Goal: Transaction & Acquisition: Obtain resource

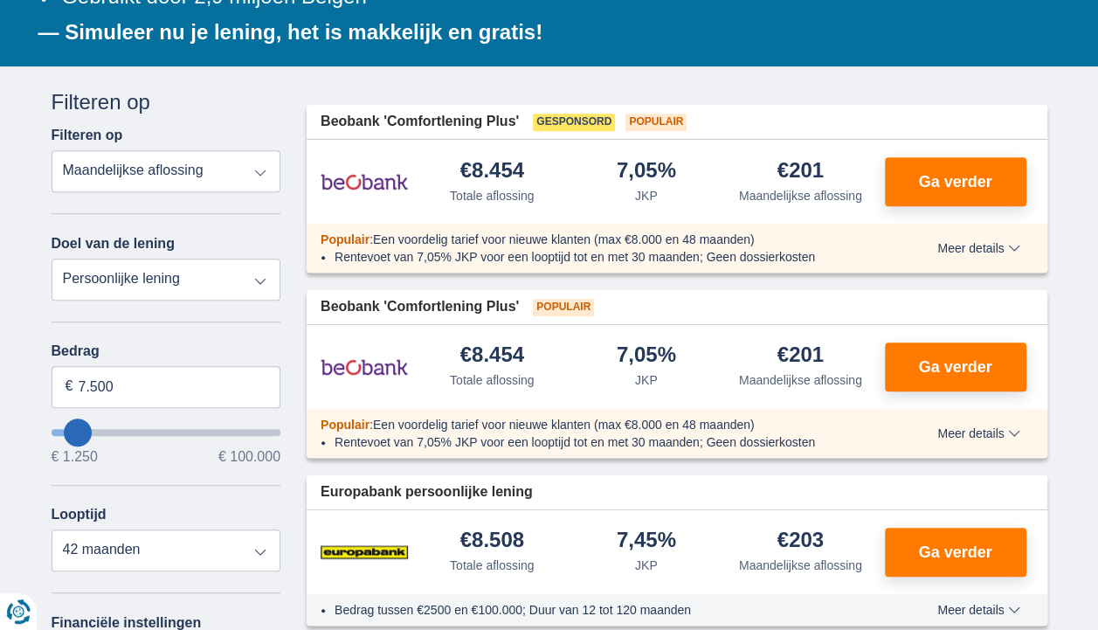
click at [258, 163] on select "Totale aflossing JKP Maandelijkse aflossing" at bounding box center [167, 171] width 230 height 42
select select "apr+"
click at [52, 150] on select "Totale aflossing JKP Maandelijkse aflossing" at bounding box center [167, 171] width 230 height 42
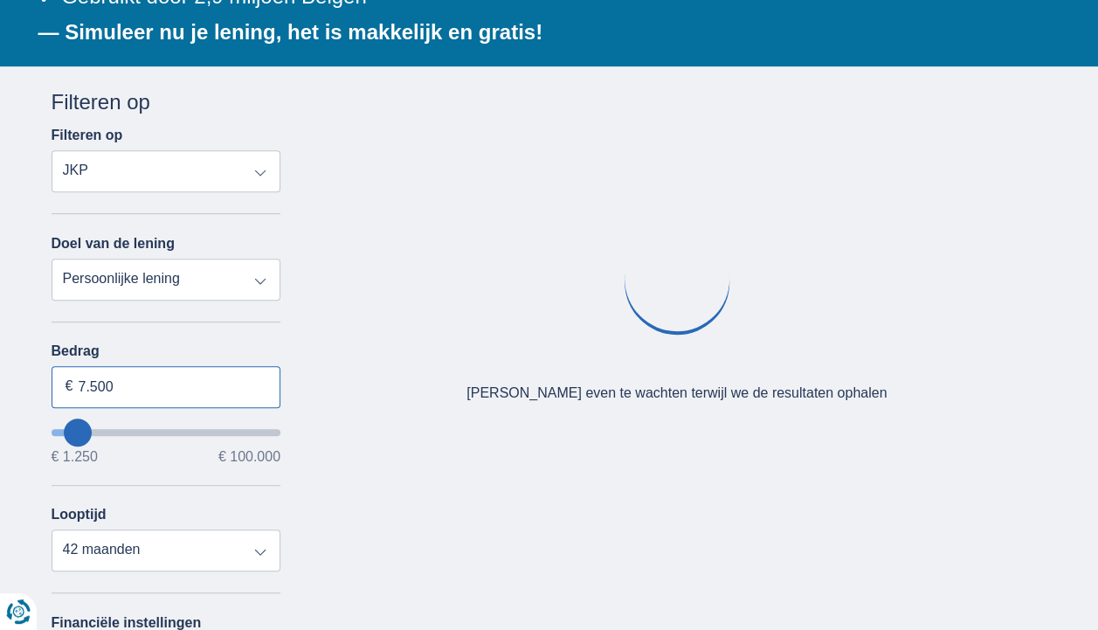
click at [121, 386] on input "7.500" at bounding box center [167, 387] width 230 height 42
type input "7"
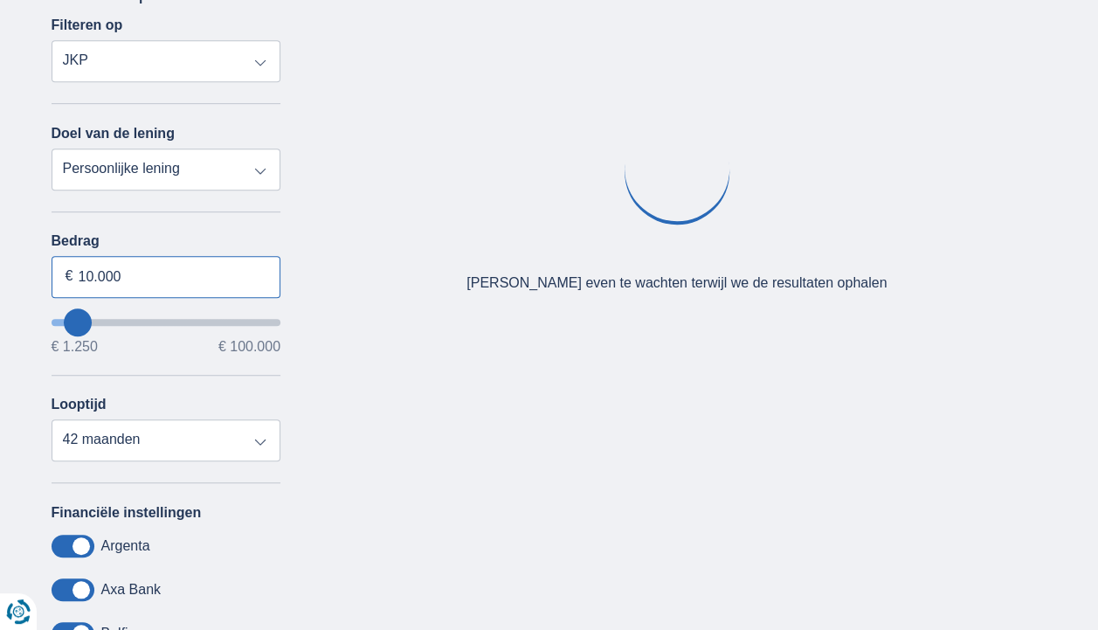
scroll to position [429, 0]
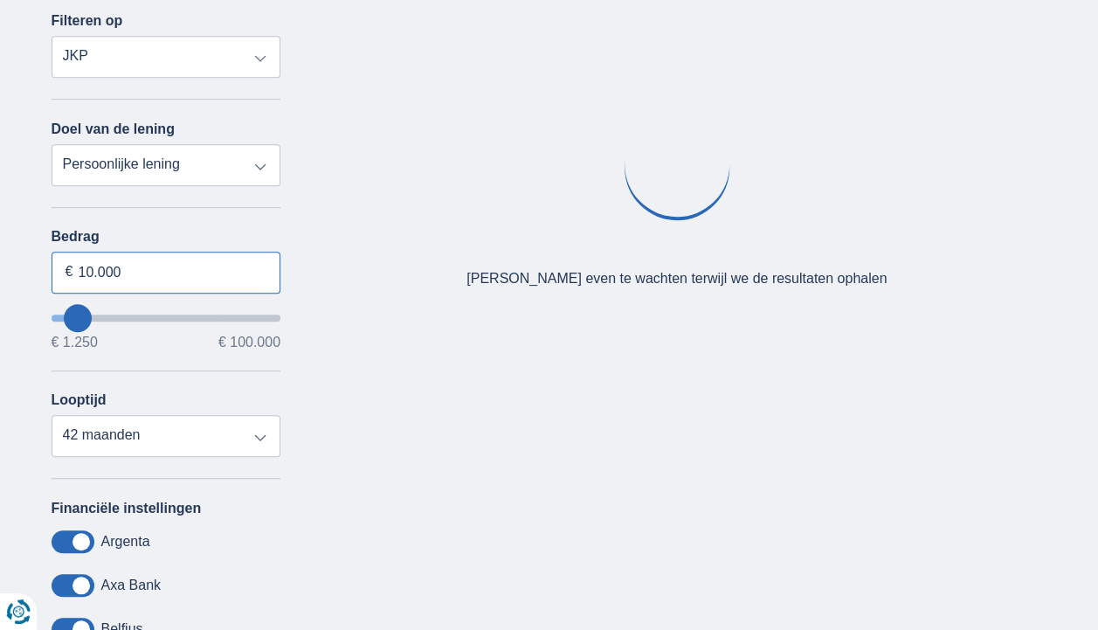
type input "10.000"
type input "10250"
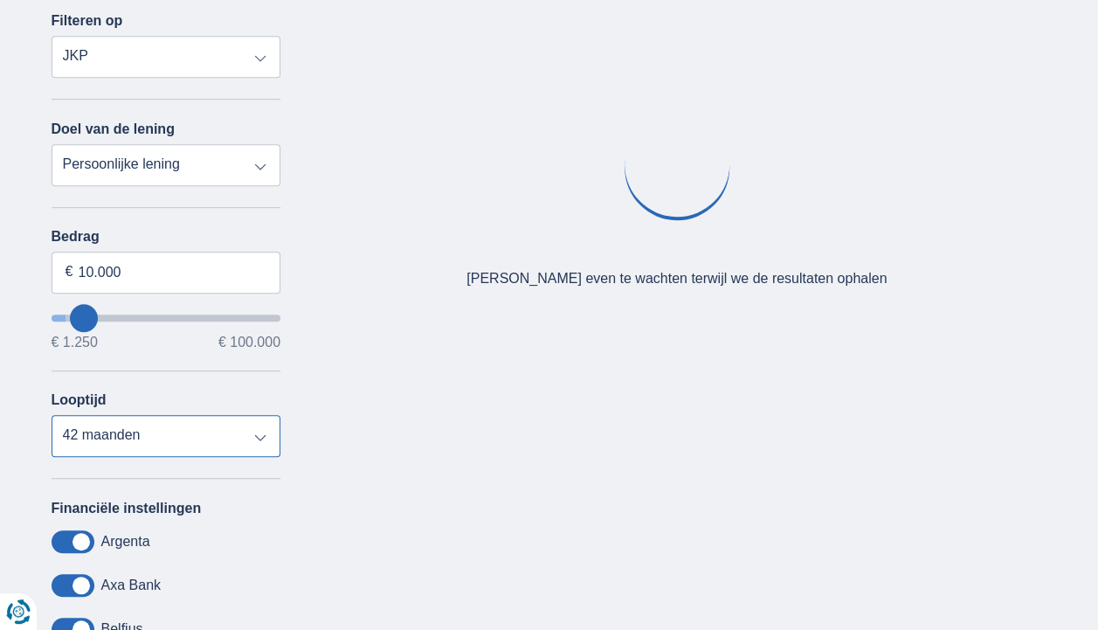
select select "48"
click at [52, 415] on select "12 maanden 18 maanden 24 maanden 30 maanden 36 maanden 42 maanden 48 maanden" at bounding box center [167, 436] width 230 height 42
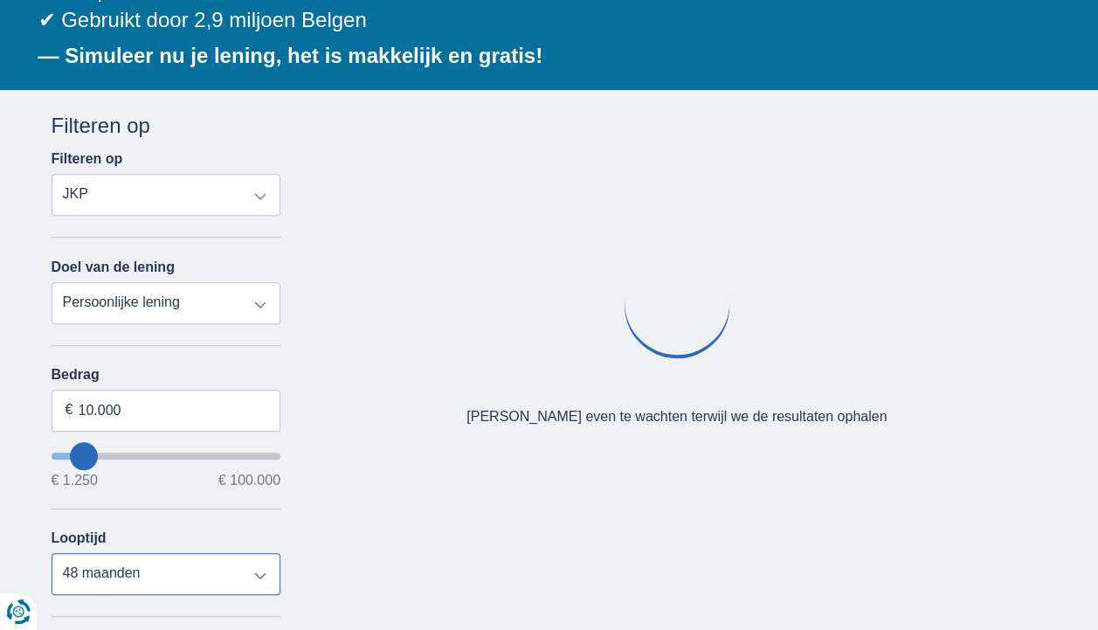
scroll to position [295, 0]
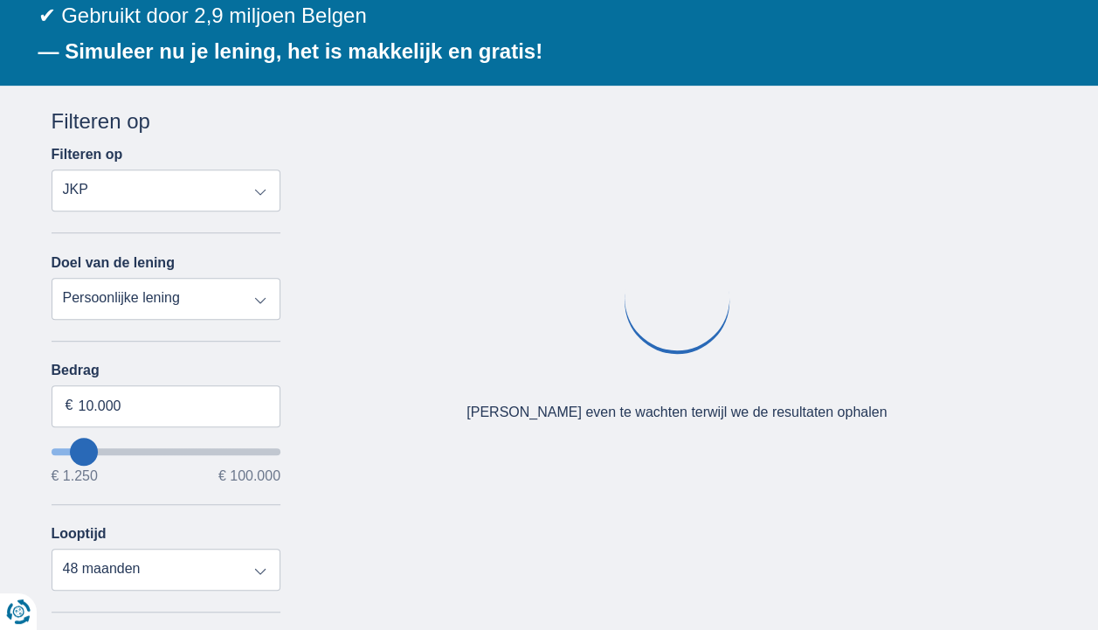
click at [260, 183] on select "Totale aflossing JKP Maandelijkse aflossing" at bounding box center [167, 190] width 230 height 42
select select "mrp+"
click at [52, 169] on select "Totale aflossing JKP Maandelijkse aflossing" at bounding box center [167, 190] width 230 height 42
